Goal: Communication & Community: Answer question/provide support

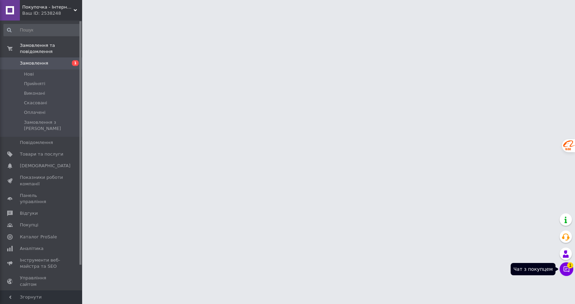
drag, startPoint x: 562, startPoint y: 268, endPoint x: 553, endPoint y: 267, distance: 8.3
click at [562, 268] on button "Чат з покупцем 1" at bounding box center [567, 270] width 14 height 14
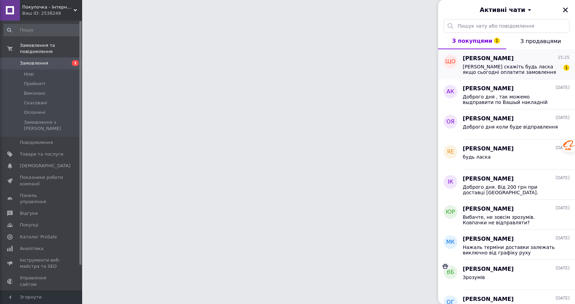
click at [499, 74] on span "[PERSON_NAME] скажіть будь ласка якщо сьогодні оплатити замовлення ви його всти…" at bounding box center [511, 69] width 97 height 11
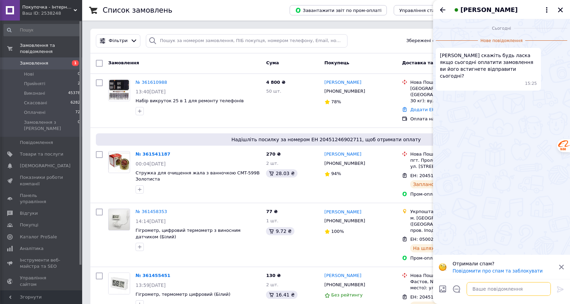
click at [492, 292] on textarea at bounding box center [509, 289] width 84 height 14
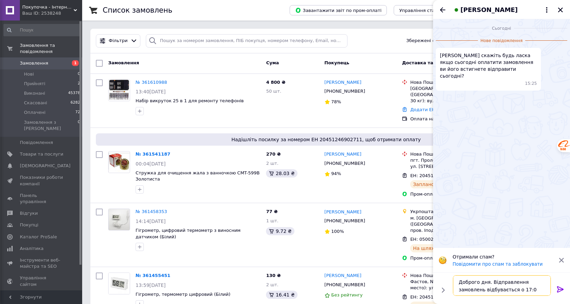
type textarea "Доброго дня. Відправлення замовлень відбувається о 17:00"
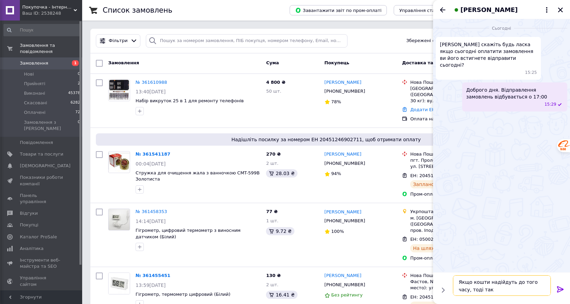
type textarea "Якщо кошти надійдуть до того часу, тоді так."
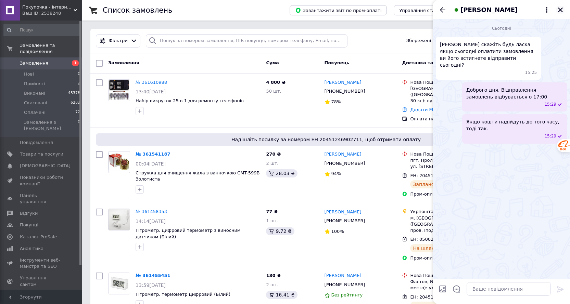
click at [563, 11] on button "Закрити" at bounding box center [560, 10] width 8 height 8
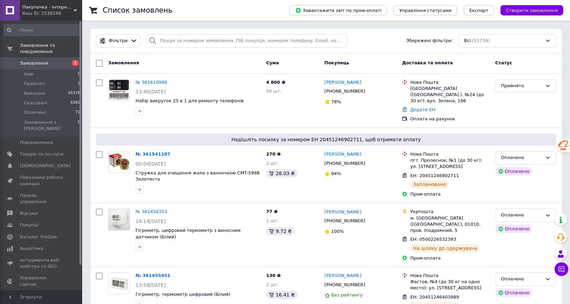
click at [47, 60] on span "Замовлення" at bounding box center [41, 63] width 43 height 6
click at [562, 268] on icon at bounding box center [561, 269] width 7 height 7
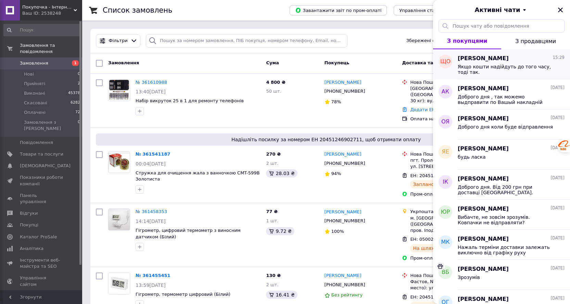
click at [486, 61] on span "[PERSON_NAME]" at bounding box center [483, 59] width 51 height 8
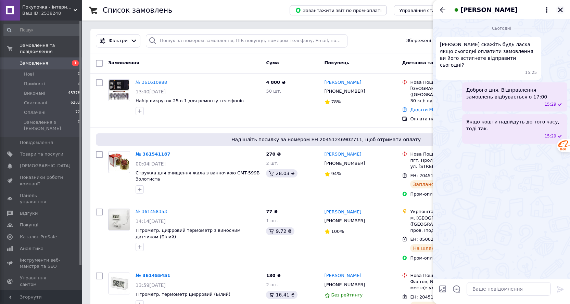
click at [559, 11] on icon "Закрити" at bounding box center [560, 10] width 5 height 5
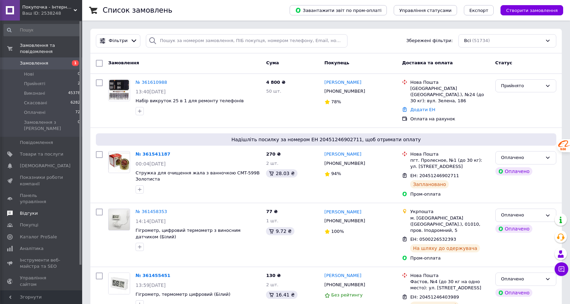
click at [30, 211] on span "Відгуки" at bounding box center [29, 214] width 18 height 6
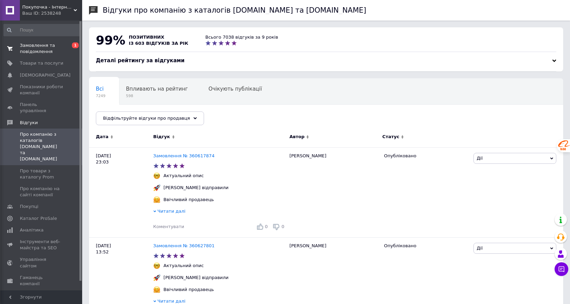
click at [37, 50] on span "Замовлення та повідомлення" at bounding box center [41, 48] width 43 height 12
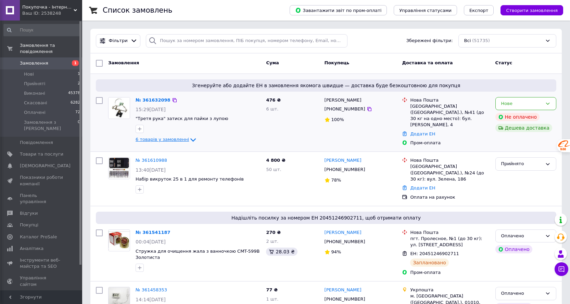
click at [164, 140] on span "6 товарів у замовленні" at bounding box center [162, 139] width 53 height 5
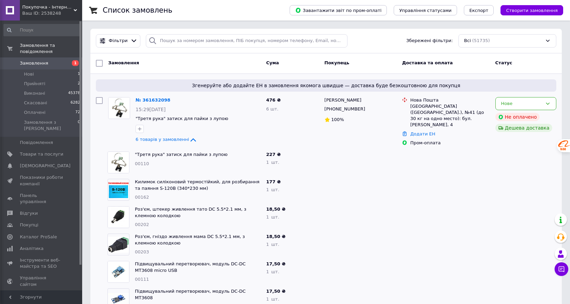
click at [44, 60] on span "Замовлення" at bounding box center [34, 63] width 28 height 6
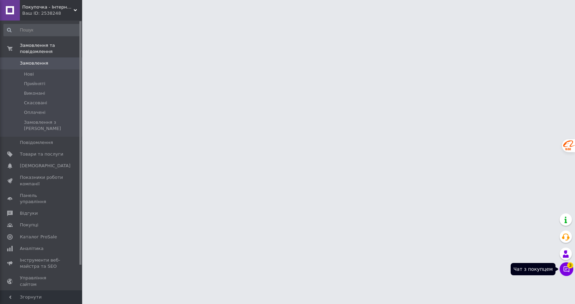
click at [566, 269] on icon at bounding box center [566, 269] width 7 height 7
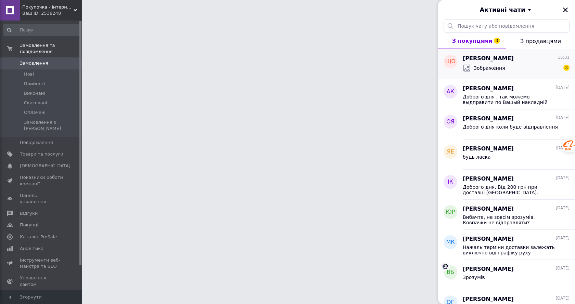
click at [500, 60] on span "[PERSON_NAME]" at bounding box center [488, 59] width 51 height 8
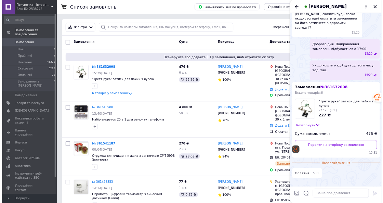
scroll to position [68, 0]
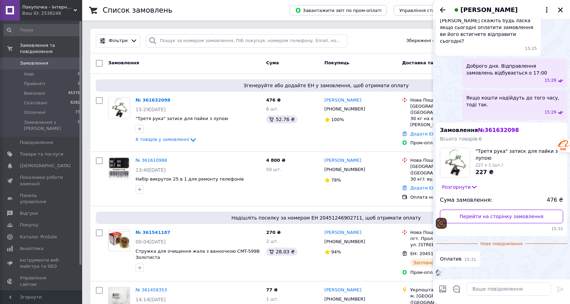
click at [441, 271] on img at bounding box center [438, 273] width 5 height 5
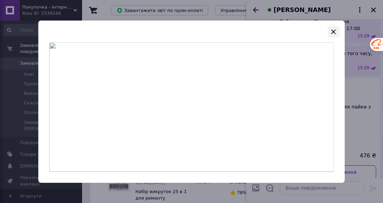
click at [332, 33] on icon "button" at bounding box center [333, 31] width 4 height 4
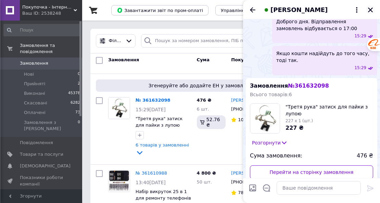
click at [373, 11] on icon "Закрити" at bounding box center [370, 10] width 6 height 6
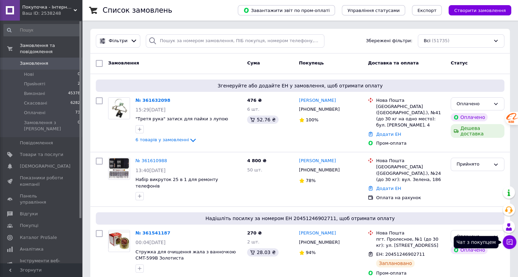
click at [512, 241] on icon at bounding box center [510, 242] width 6 height 6
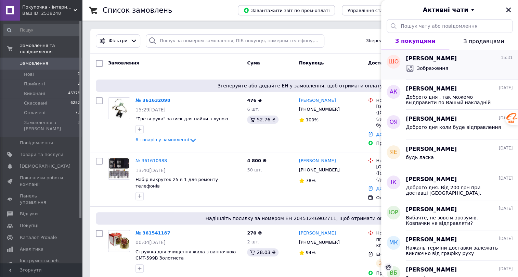
click at [431, 64] on div "Зображення" at bounding box center [427, 68] width 42 height 8
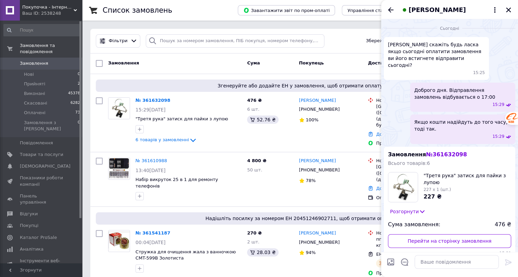
scroll to position [86, 0]
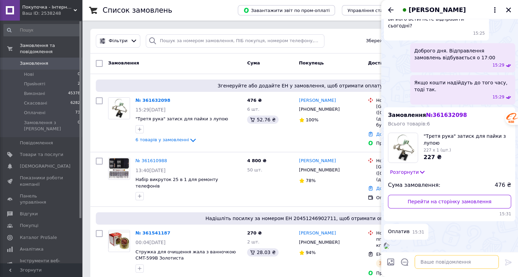
click at [434, 265] on textarea at bounding box center [457, 262] width 84 height 14
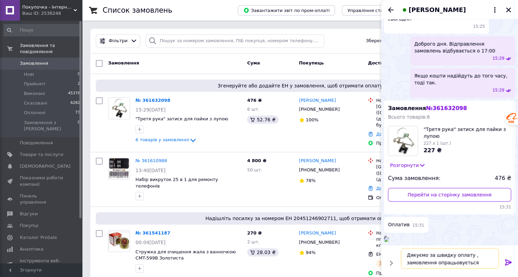
type textarea "Дякуємо за швидку оплату , замовлення опрацьовується складом."
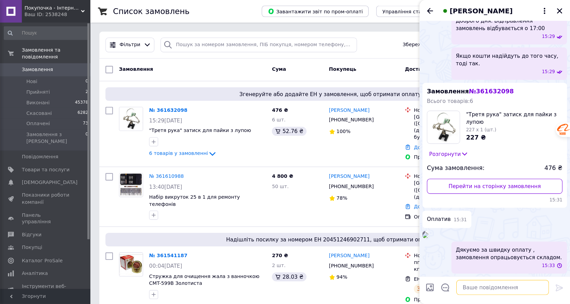
scroll to position [160, 0]
click at [509, 10] on icon "Закрити" at bounding box center [508, 10] width 5 height 5
